Goal: Book appointment/travel/reservation

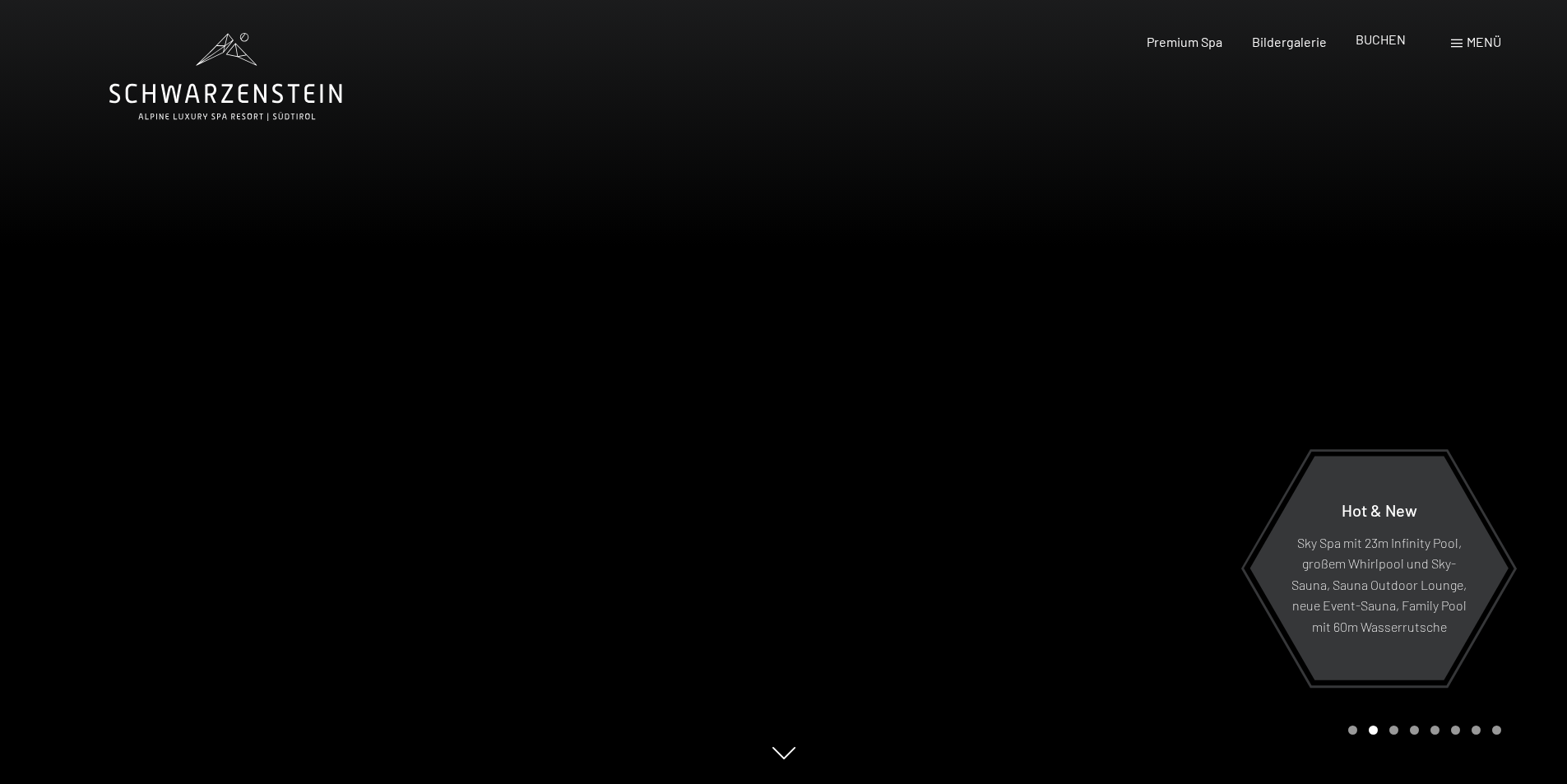
click at [1381, 42] on span "BUCHEN" at bounding box center [1380, 39] width 50 height 15
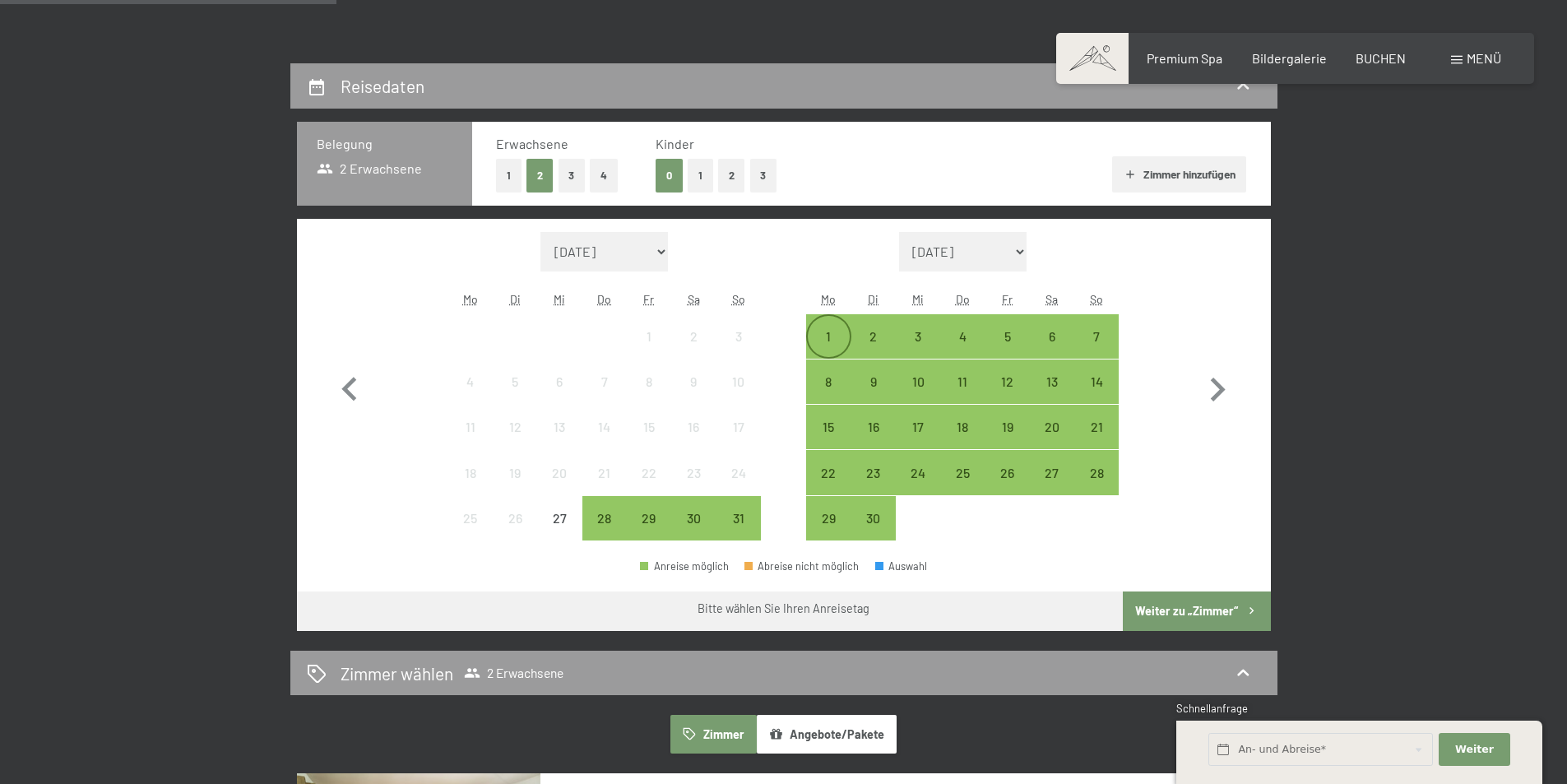
click at [830, 341] on div "1" at bounding box center [828, 350] width 41 height 41
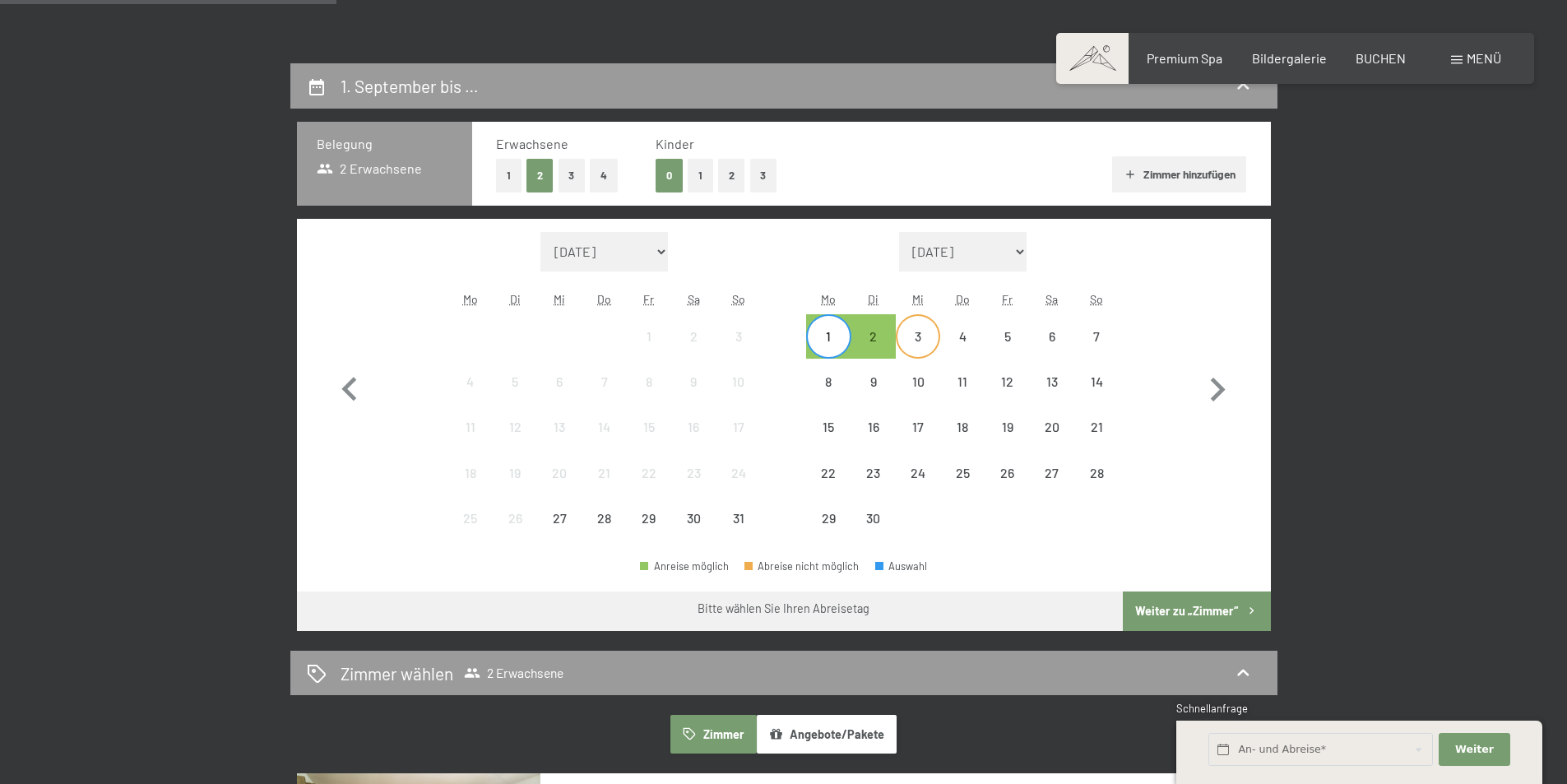
click at [914, 338] on div "3" at bounding box center [917, 350] width 41 height 41
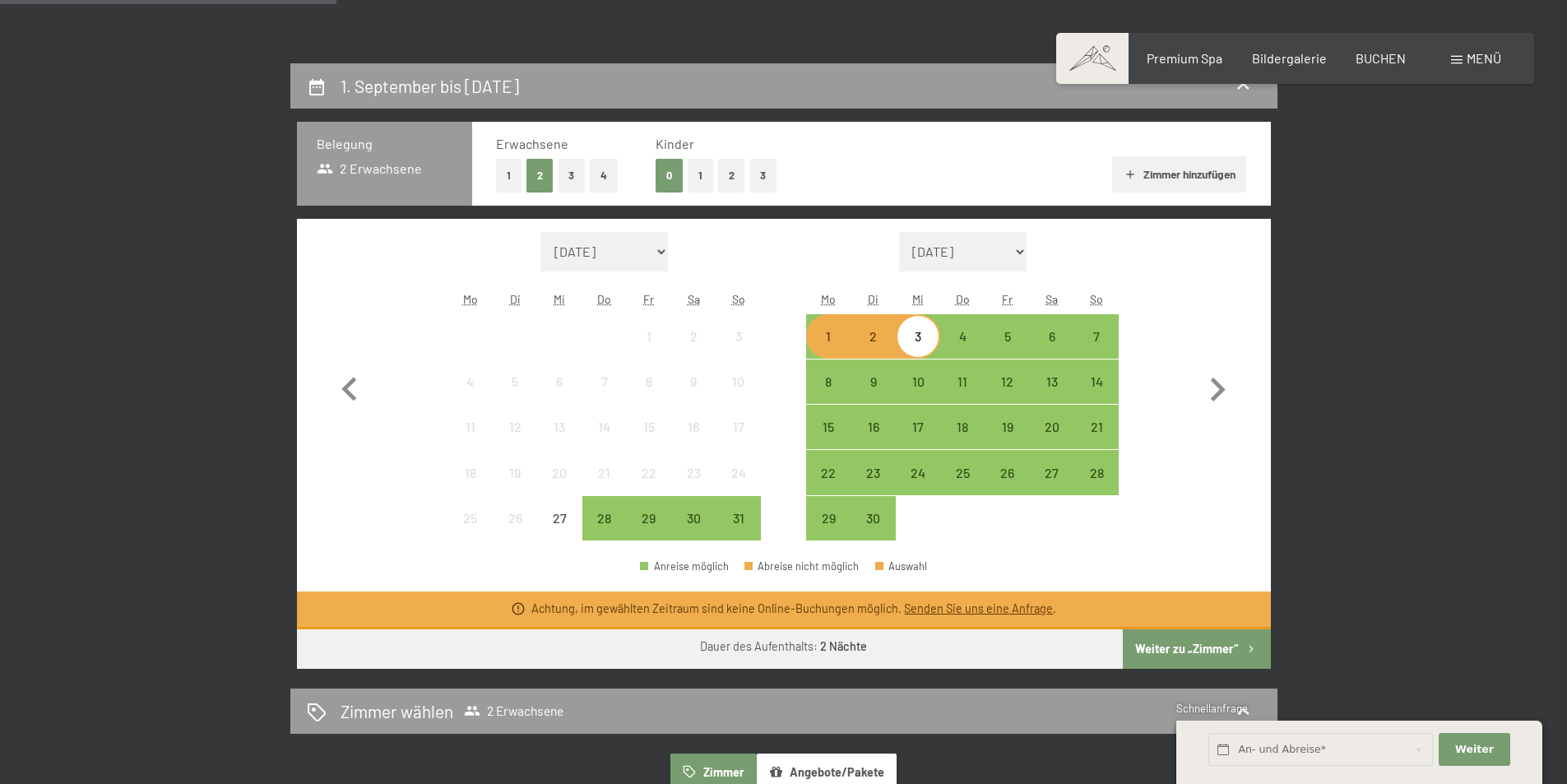
click at [1169, 427] on div "Monat/Jahr August 2025 September 2025 Oktober 2025 November 2025 Dezember 2025 …" at bounding box center [784, 386] width 916 height 309
click at [955, 339] on div "4" at bounding box center [962, 350] width 41 height 41
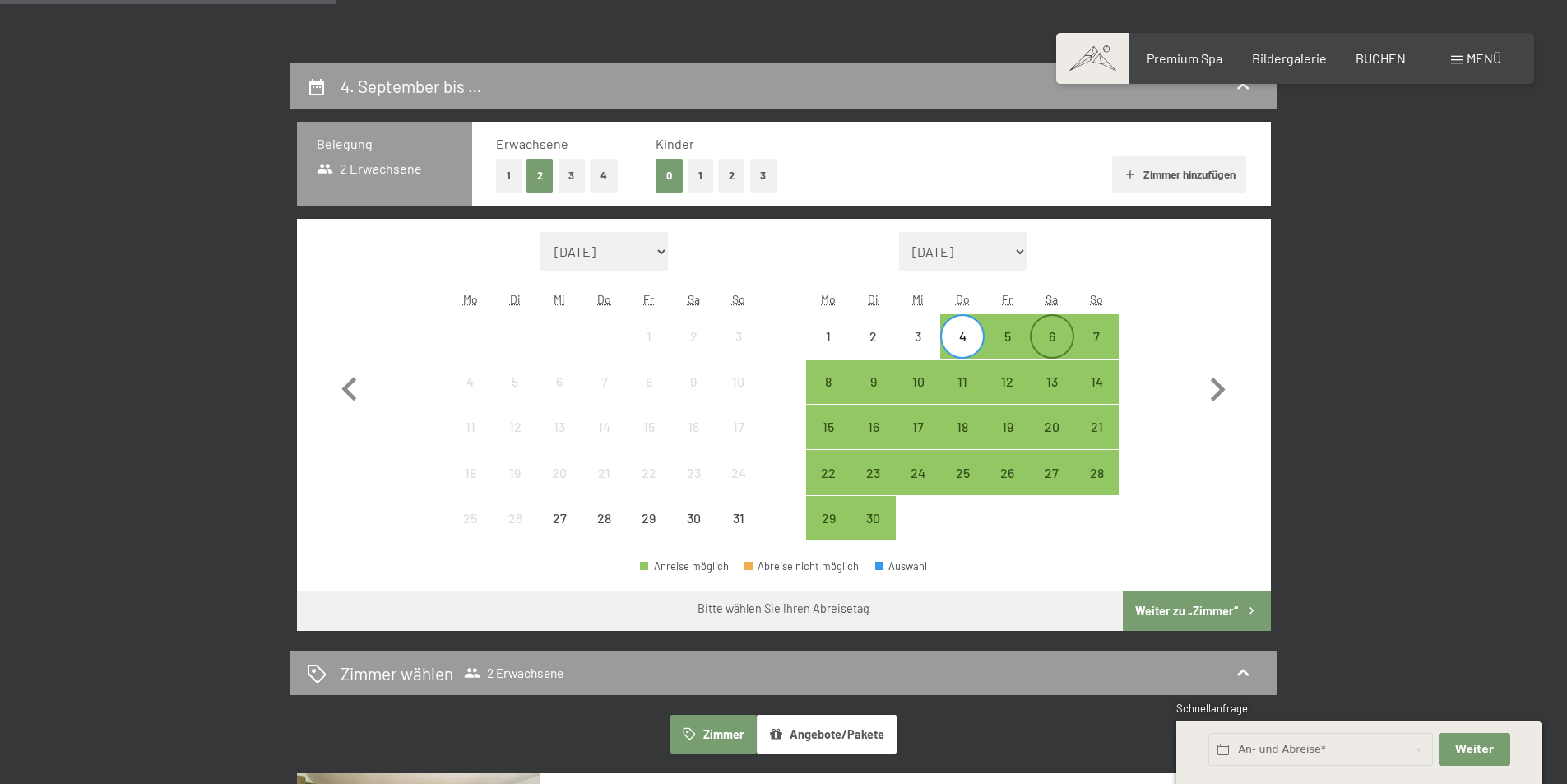
click at [1041, 340] on div "6" at bounding box center [1051, 350] width 41 height 41
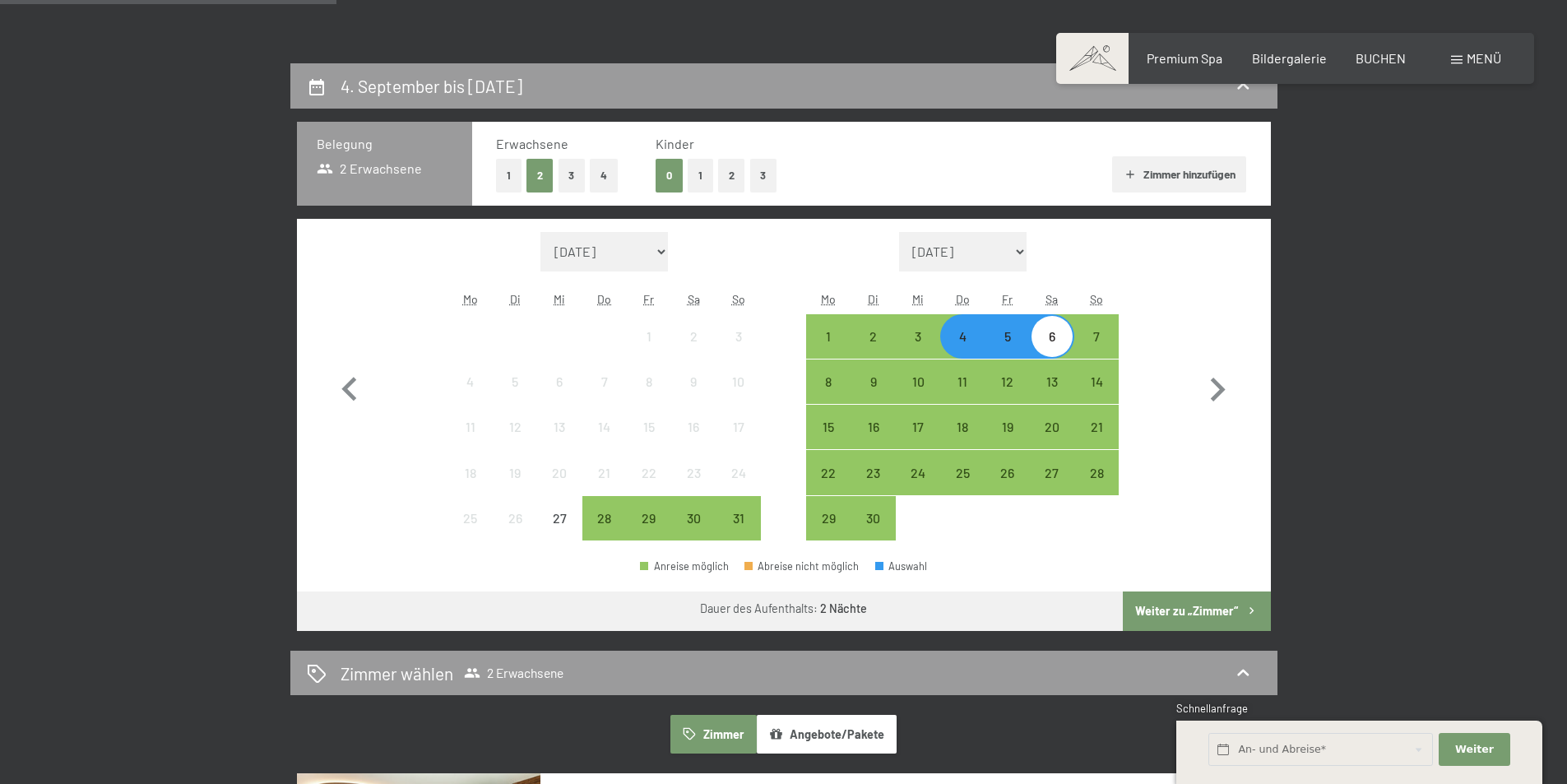
click at [1209, 608] on button "Weiter zu „Zimmer“" at bounding box center [1197, 610] width 147 height 39
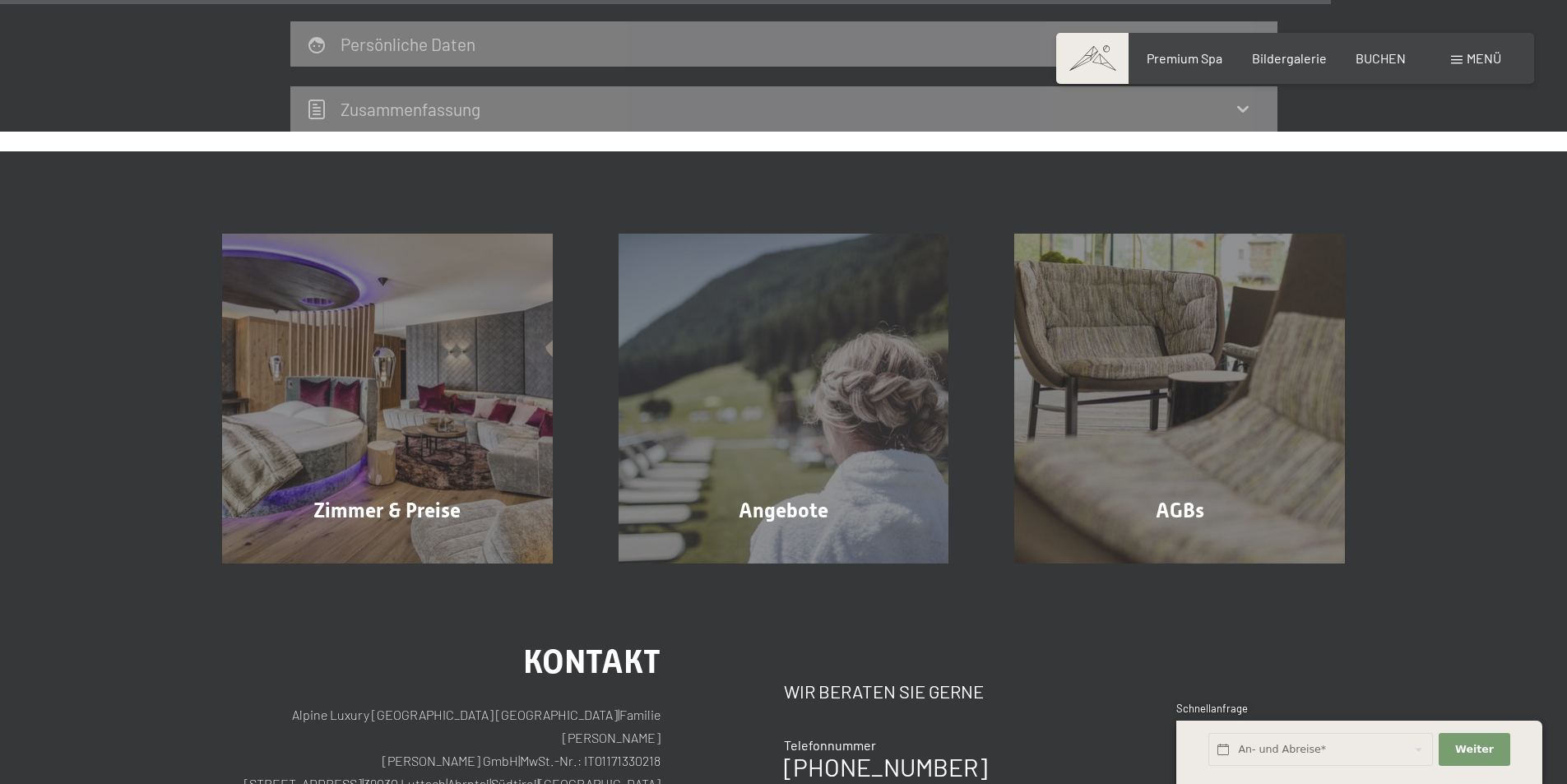
scroll to position [2612, 0]
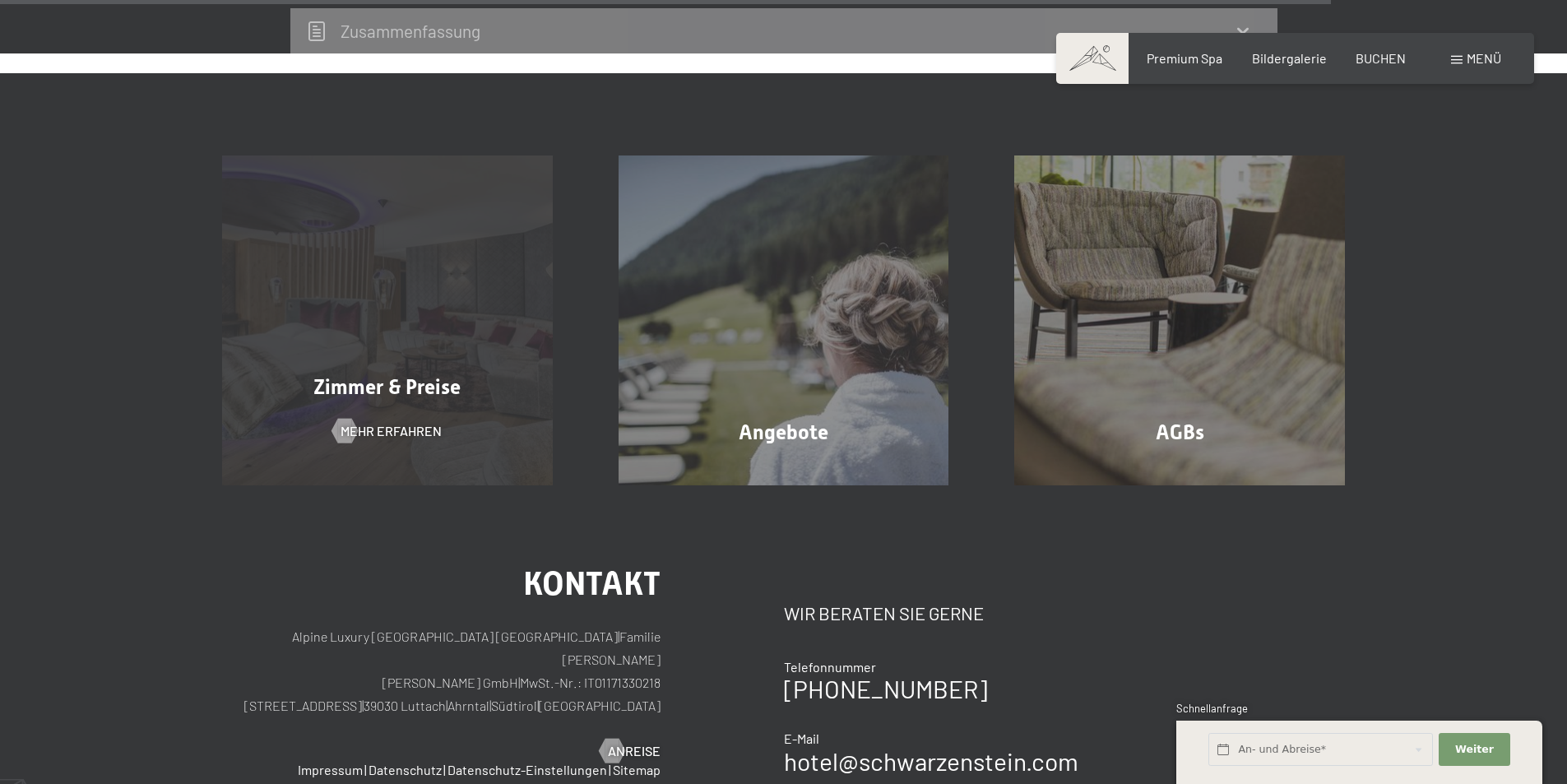
click at [325, 413] on div "Zimmer & Preise Mehr erfahren" at bounding box center [387, 321] width 397 height 331
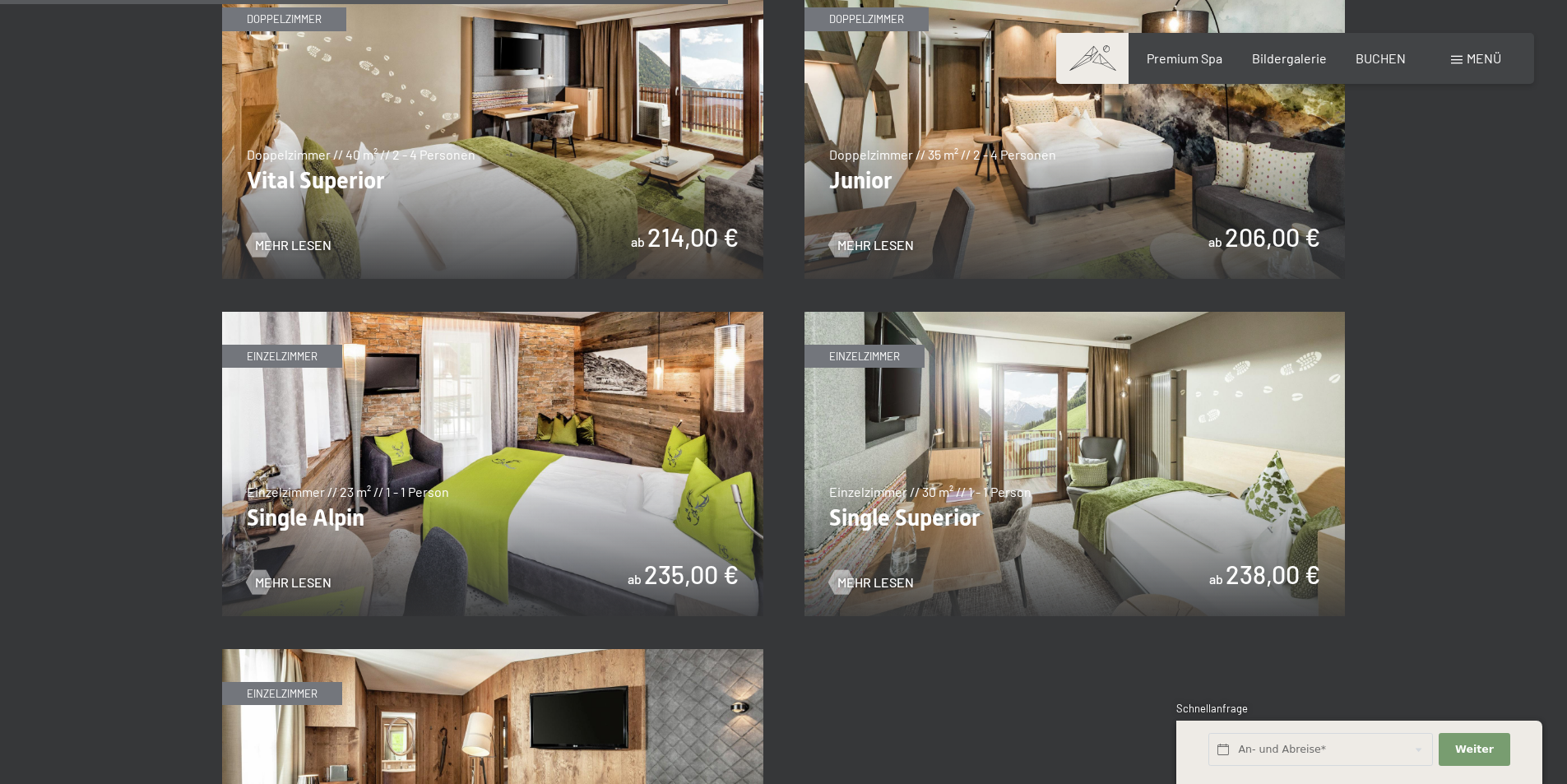
scroll to position [2302, 0]
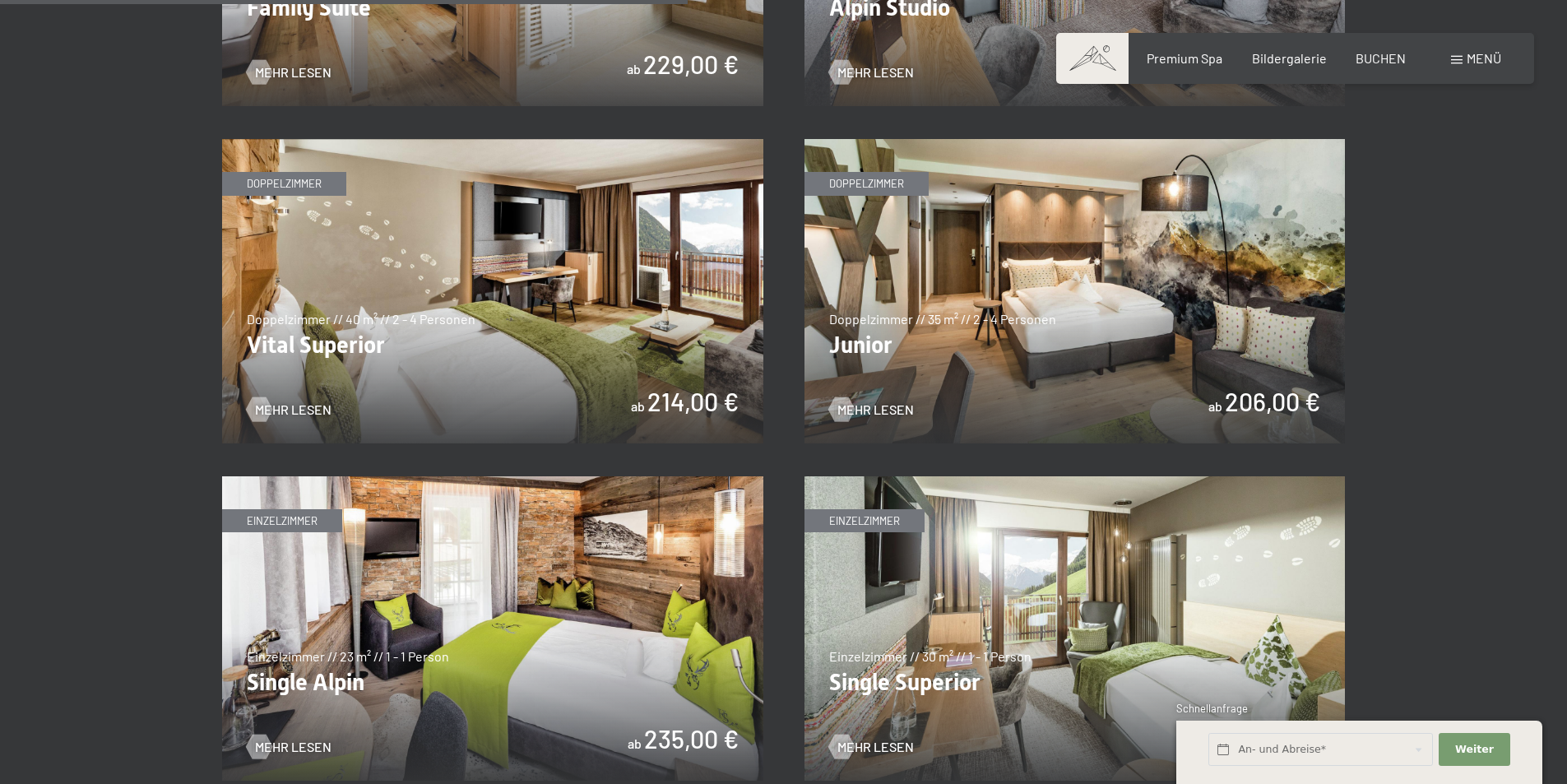
click at [978, 410] on img at bounding box center [1075, 291] width 541 height 304
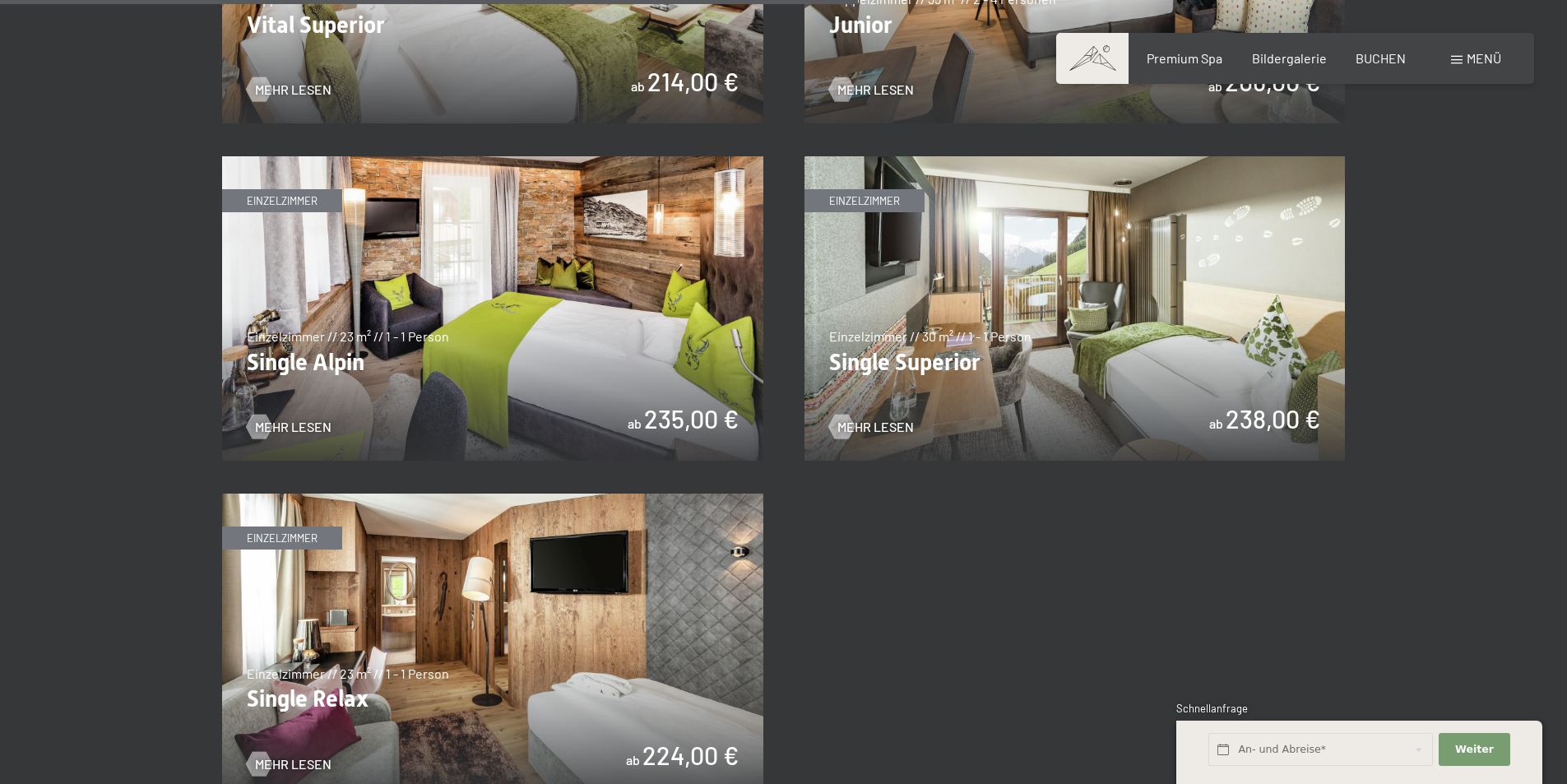
scroll to position [2878, 0]
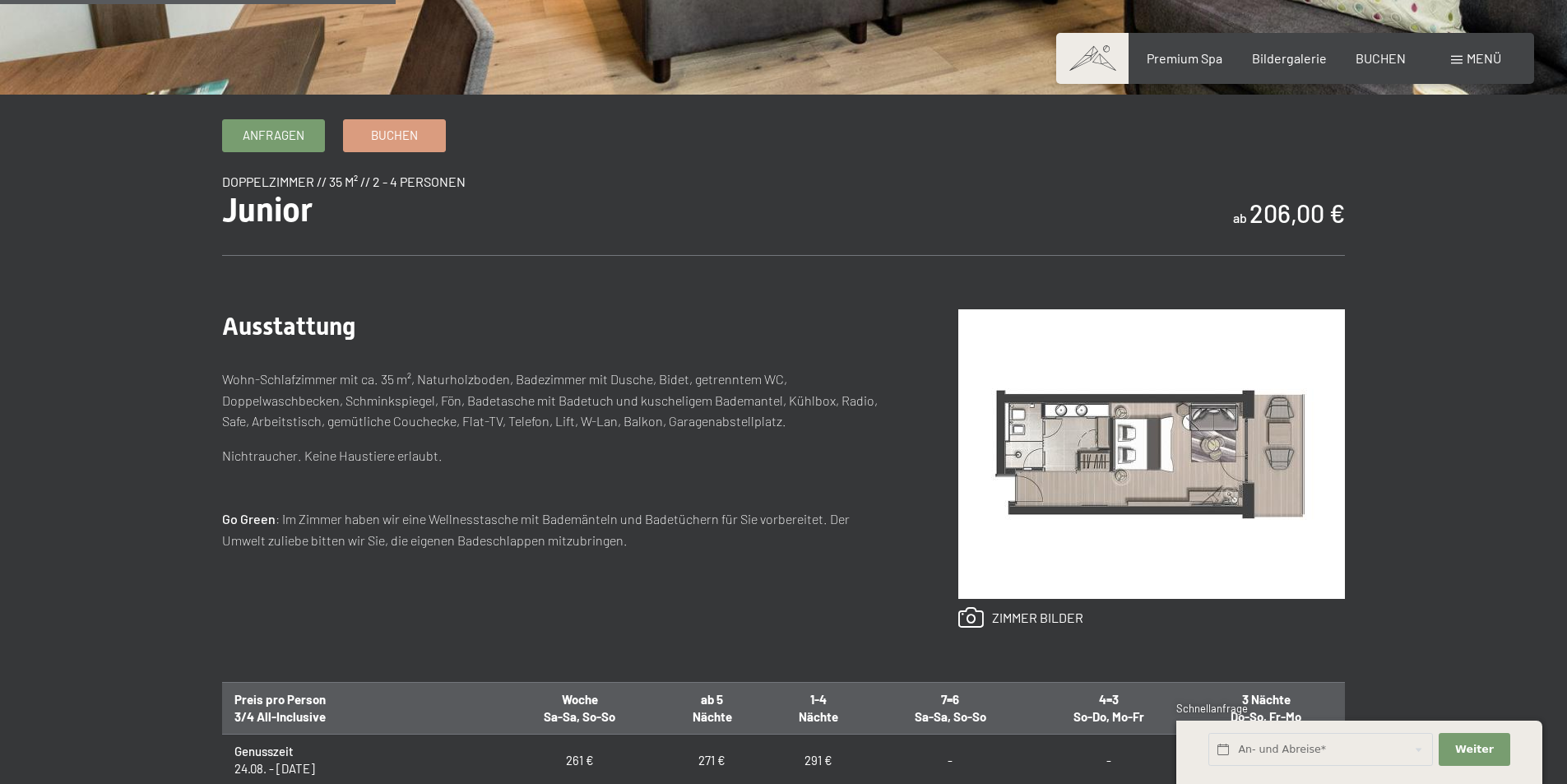
scroll to position [658, 0]
